Goal: Task Accomplishment & Management: Use online tool/utility

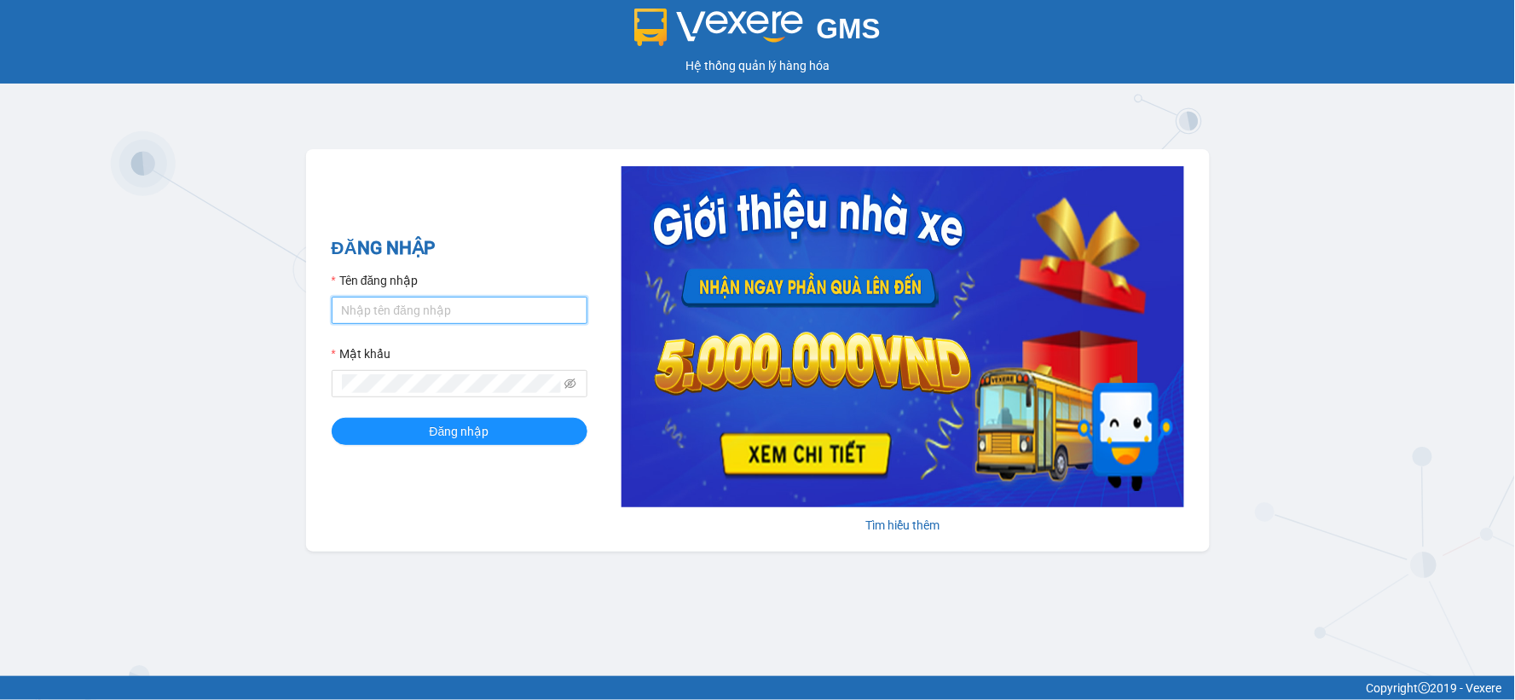
click at [404, 313] on input "Tên đăng nhập" at bounding box center [460, 310] width 256 height 27
type input "hanh.ducdat"
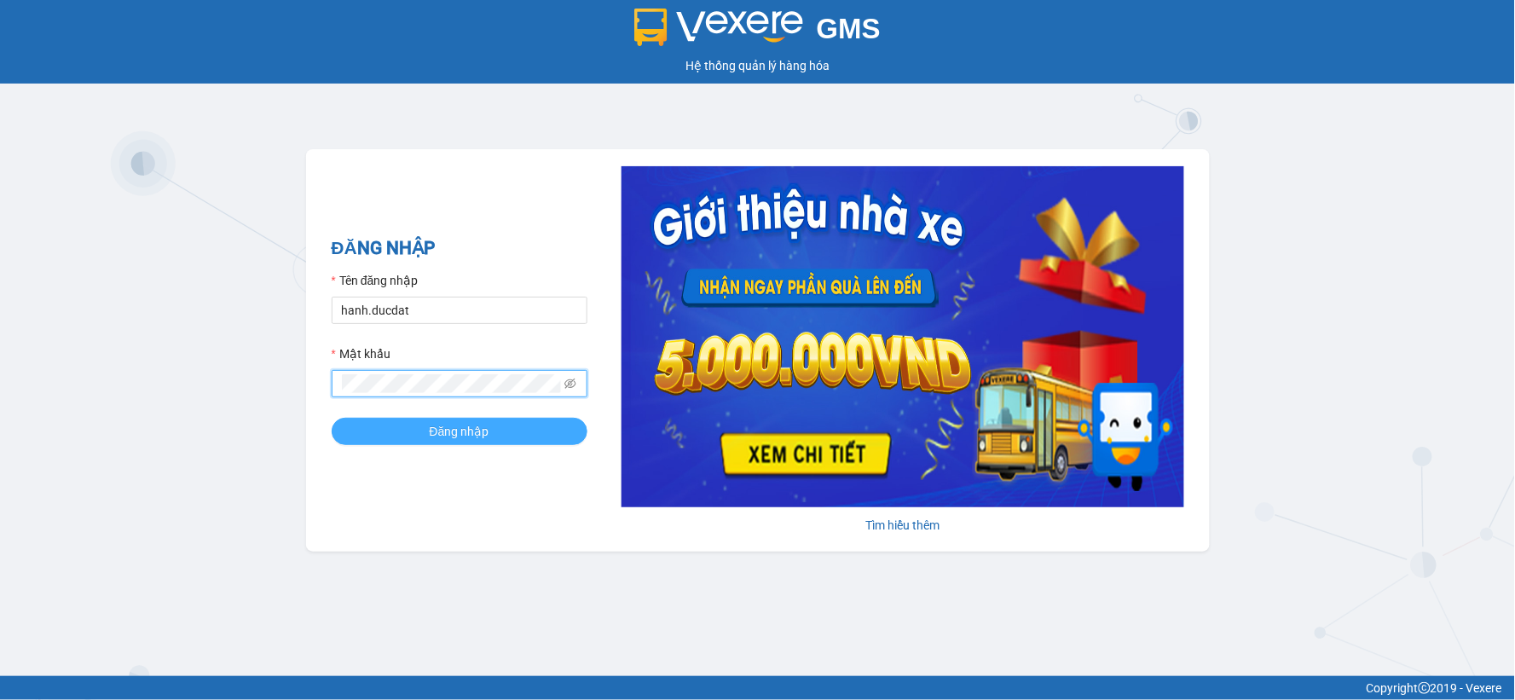
click at [432, 437] on span "Đăng nhập" at bounding box center [460, 431] width 60 height 19
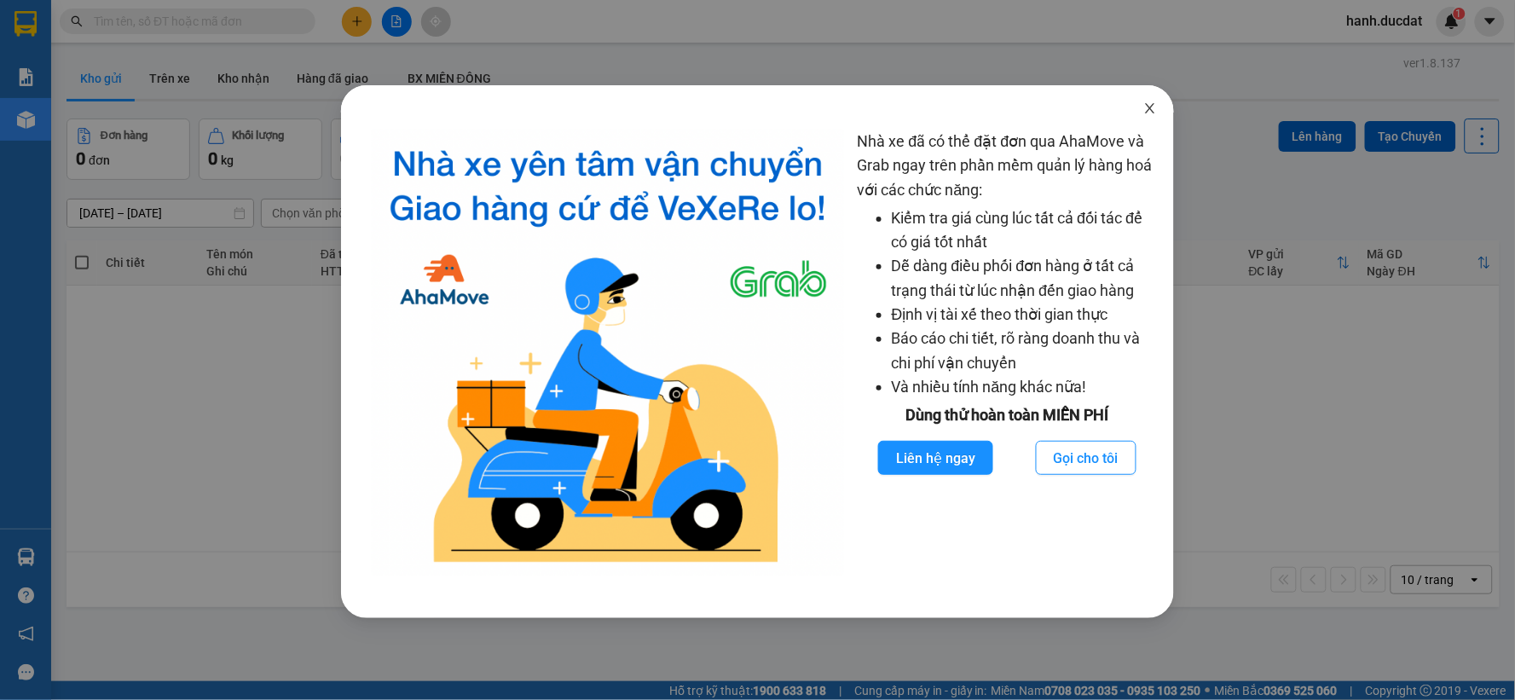
click at [1151, 108] on icon "close" at bounding box center [1150, 108] width 9 height 10
